Goal: Use online tool/utility: Utilize a website feature to perform a specific function

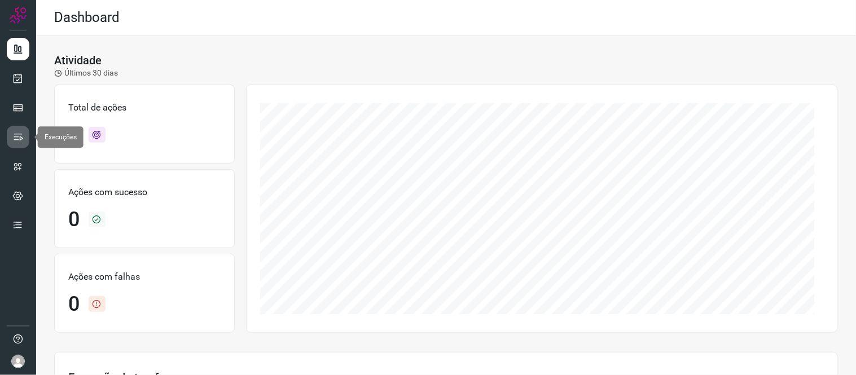
click at [15, 134] on icon at bounding box center [17, 137] width 11 height 11
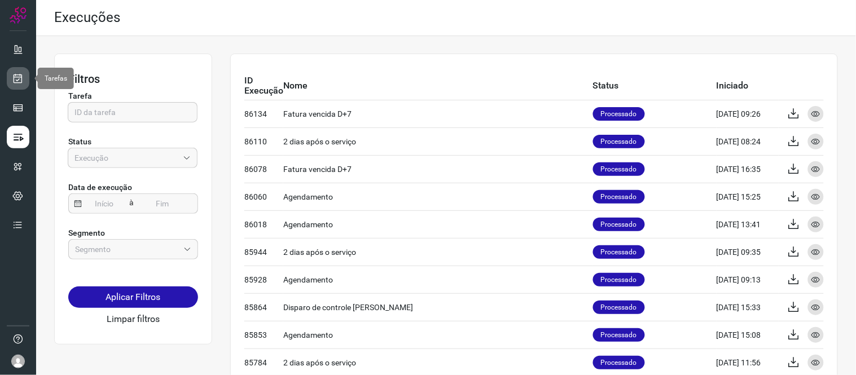
click at [14, 76] on icon at bounding box center [18, 78] width 12 height 11
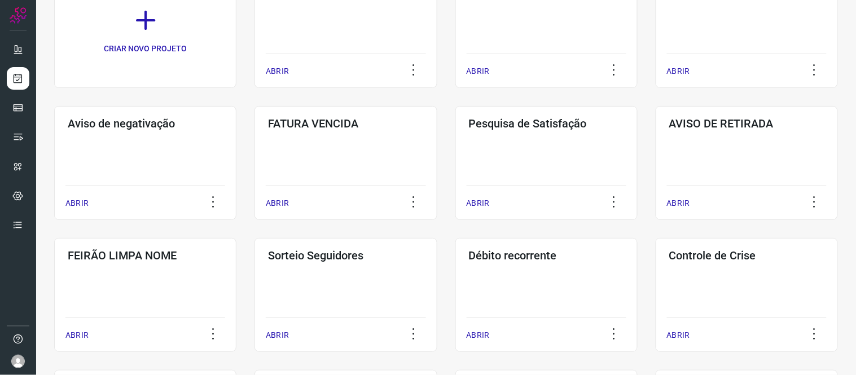
scroll to position [125, 0]
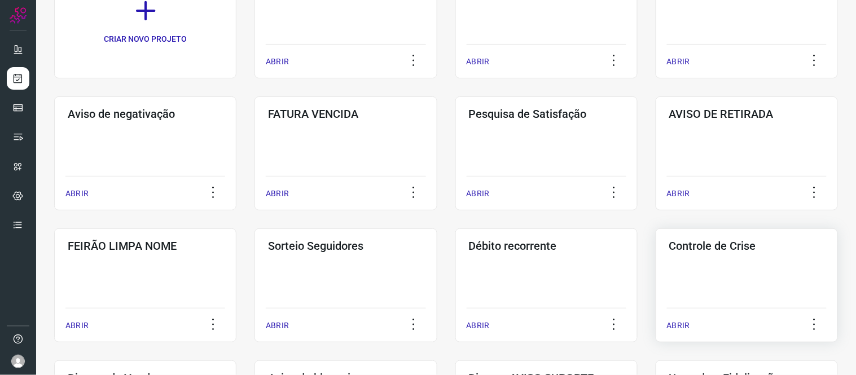
click at [801, 269] on div "Controle [PERSON_NAME] ABRIR" at bounding box center [747, 286] width 182 height 114
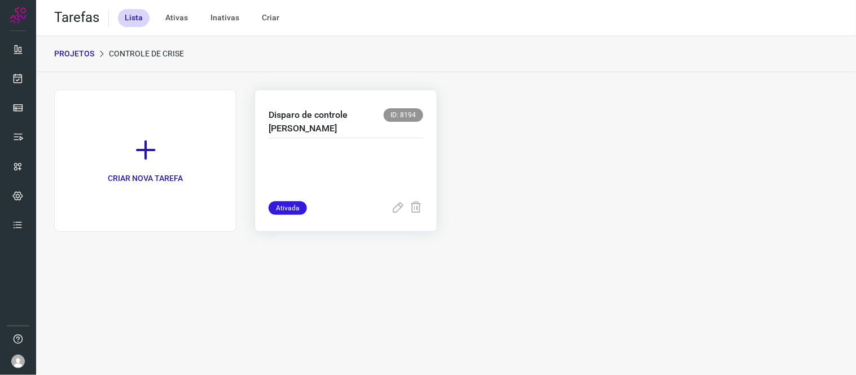
click at [338, 145] on p at bounding box center [346, 173] width 154 height 56
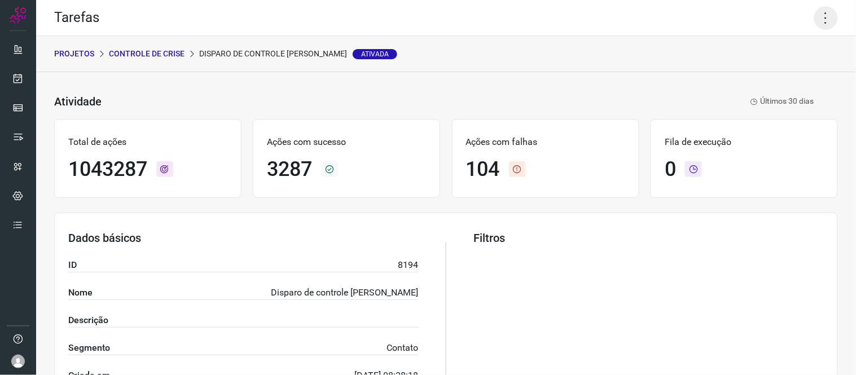
click at [816, 19] on icon at bounding box center [827, 18] width 24 height 24
click at [763, 72] on li "Executar" at bounding box center [777, 73] width 103 height 18
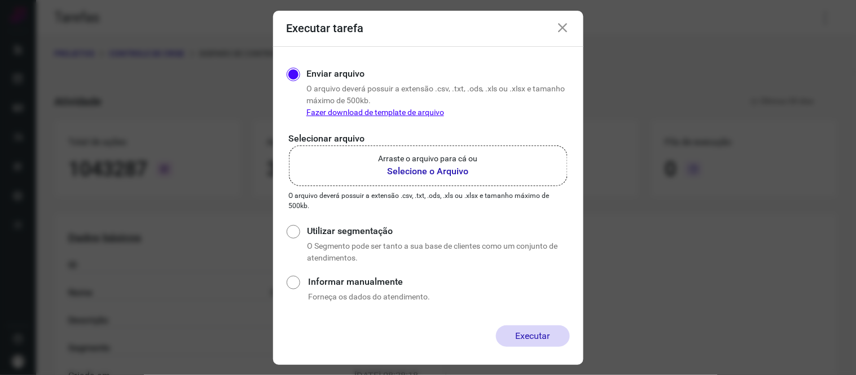
click at [447, 171] on b "Selecione o Arquivo" at bounding box center [428, 172] width 99 height 14
click at [0, 0] on input "Arraste o arquivo para cá ou Selecione o Arquivo" at bounding box center [0, 0] width 0 height 0
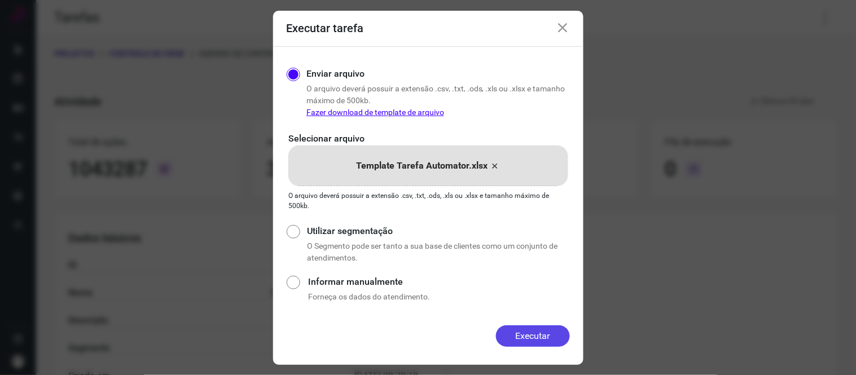
click at [554, 337] on button "Executar" at bounding box center [533, 336] width 74 height 21
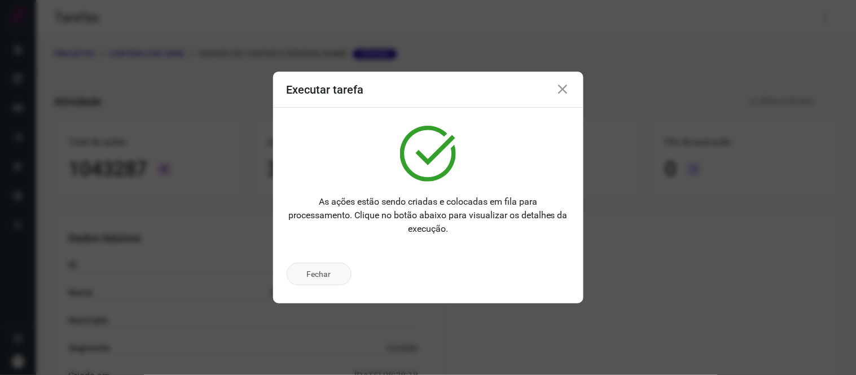
click at [315, 277] on button "Fechar" at bounding box center [319, 274] width 65 height 23
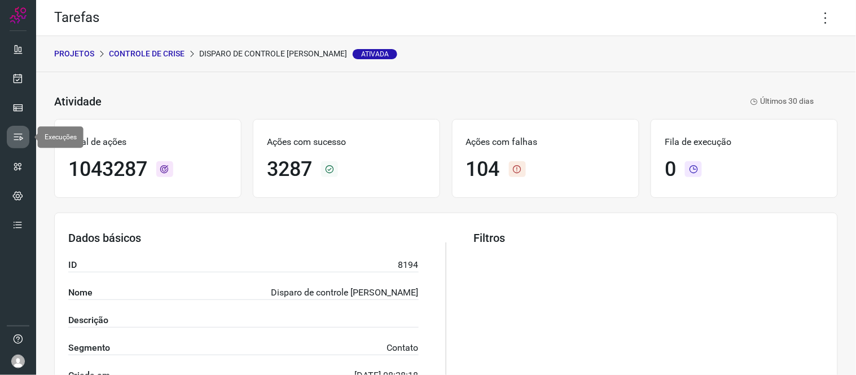
click at [17, 139] on icon at bounding box center [17, 137] width 11 height 11
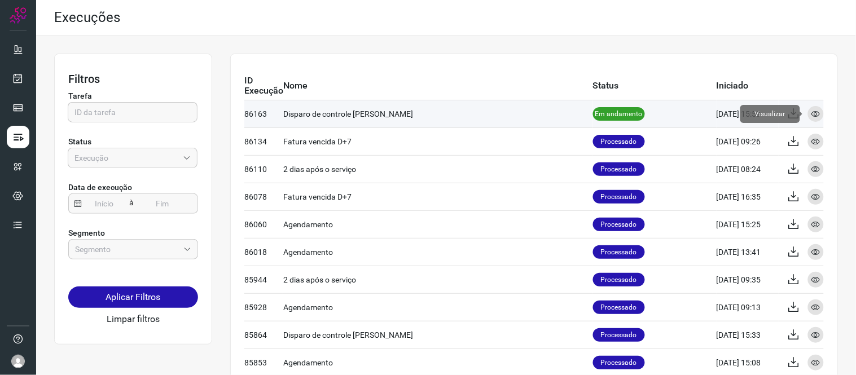
click at [812, 113] on icon at bounding box center [816, 114] width 9 height 9
